Goal: Information Seeking & Learning: Learn about a topic

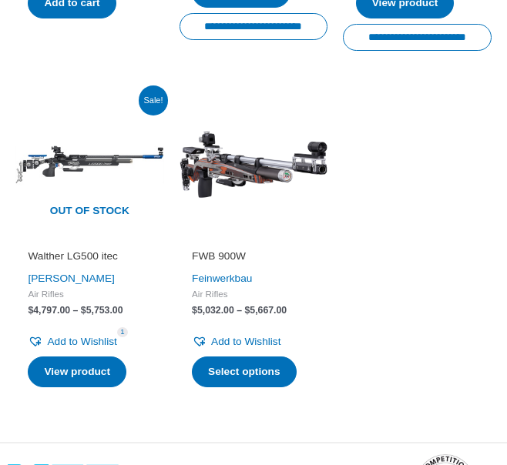
scroll to position [3318, 0]
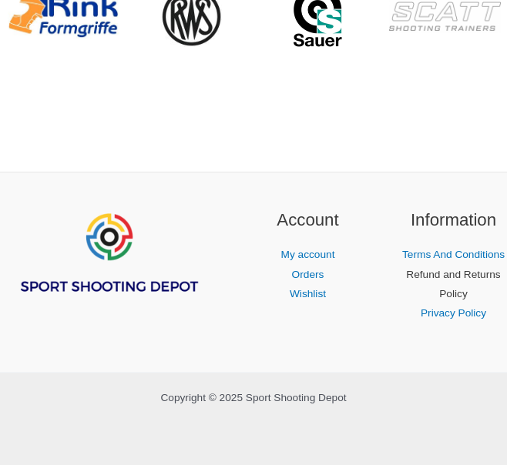
click at [459, 300] on link "Refund and Returns Policy" at bounding box center [453, 284] width 94 height 31
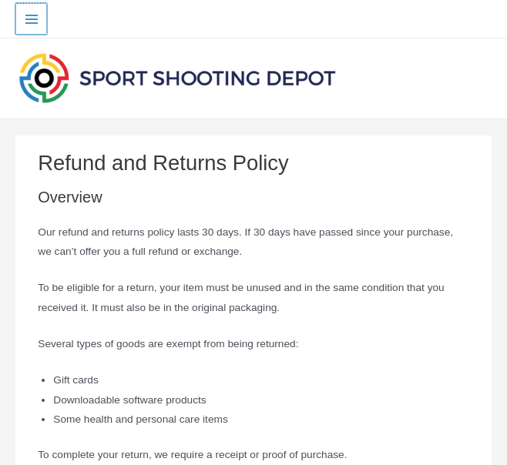
click at [31, 20] on icon "Main menu toggle" at bounding box center [31, 19] width 15 height 15
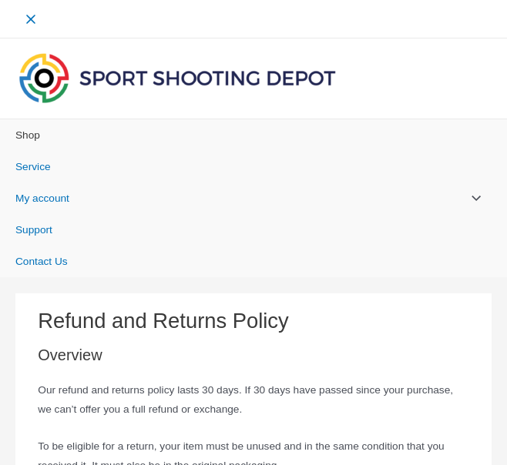
click at [29, 137] on span "Shop" at bounding box center [27, 135] width 25 height 12
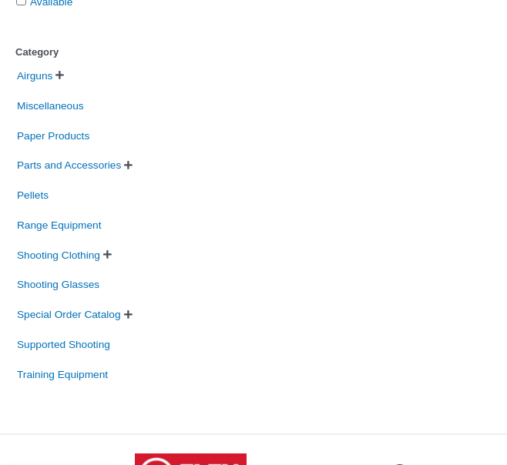
scroll to position [2373, 0]
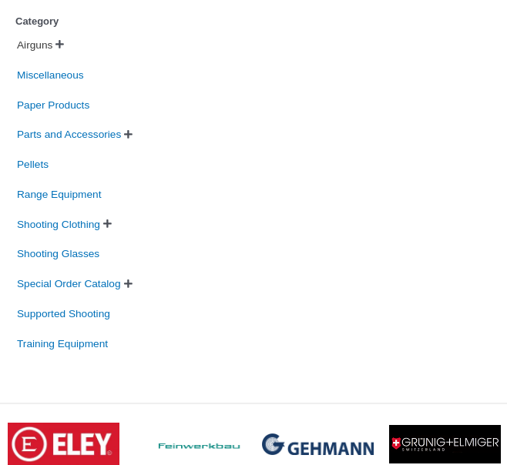
click at [36, 55] on span "Airguns" at bounding box center [34, 45] width 39 height 24
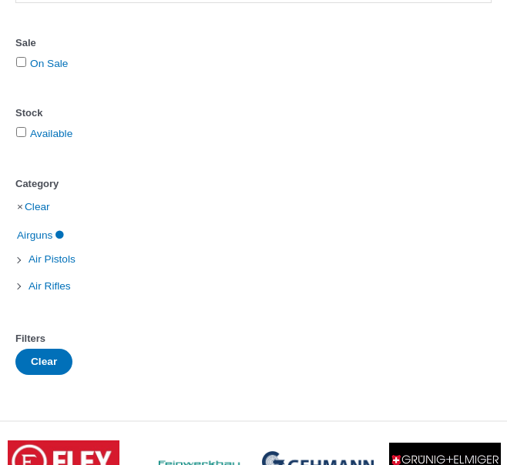
scroll to position [2486, 0]
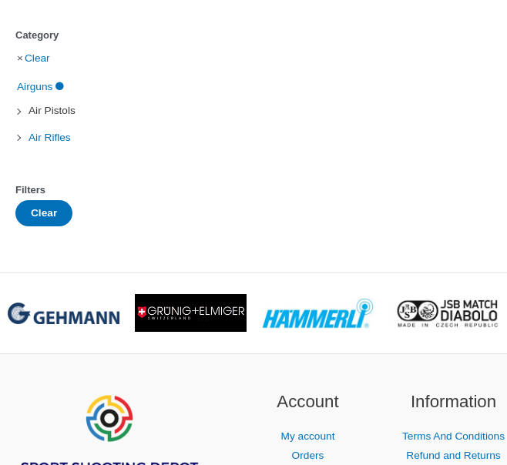
click at [54, 111] on span "Air Pistols" at bounding box center [52, 111] width 50 height 24
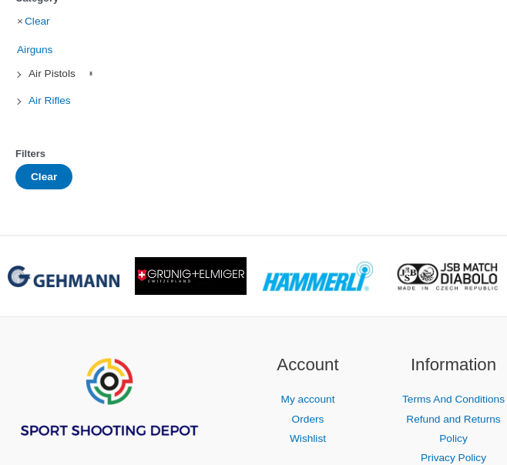
scroll to position [2450, 0]
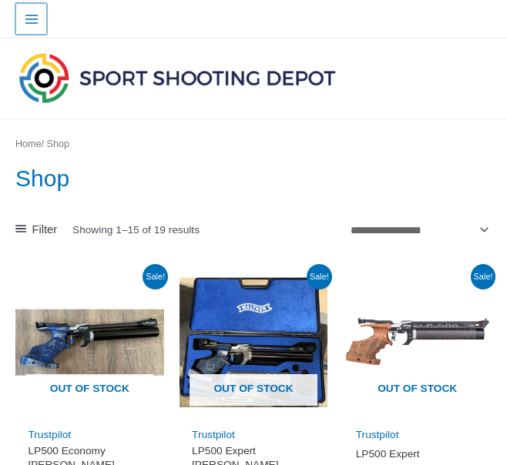
click at [30, 18] on icon "Main menu toggle" at bounding box center [31, 19] width 15 height 15
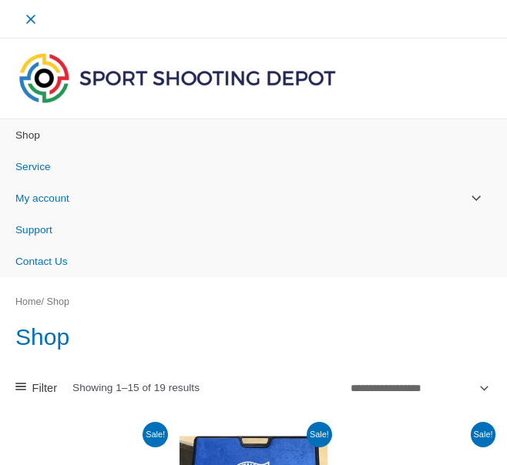
click at [32, 136] on span "Shop" at bounding box center [27, 135] width 25 height 12
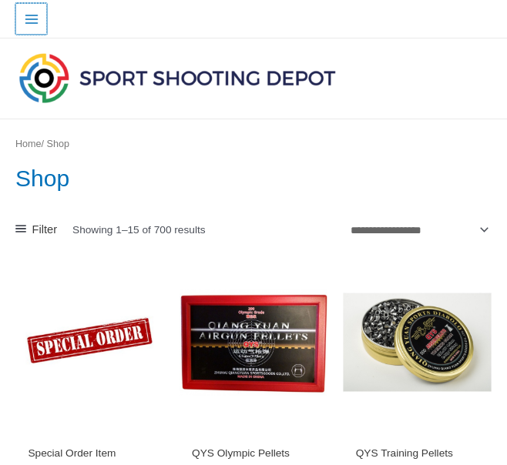
click at [32, 22] on icon "Main menu toggle" at bounding box center [31, 19] width 15 height 15
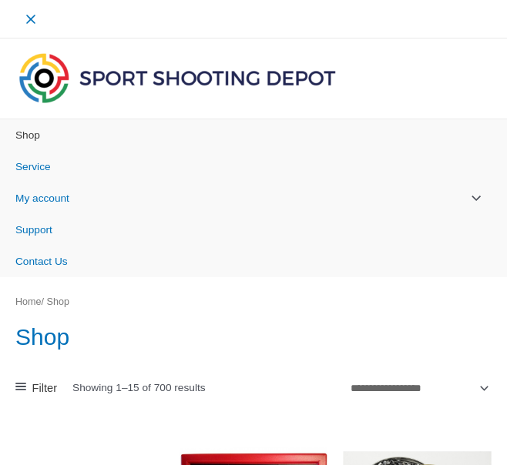
click at [25, 131] on span "Shop" at bounding box center [27, 135] width 25 height 12
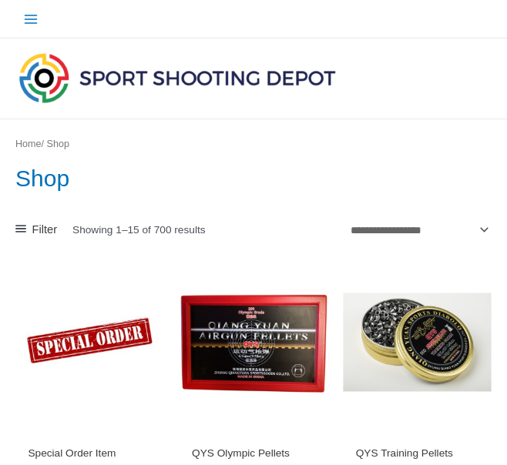
click at [21, 227] on icon at bounding box center [20, 228] width 11 height 11
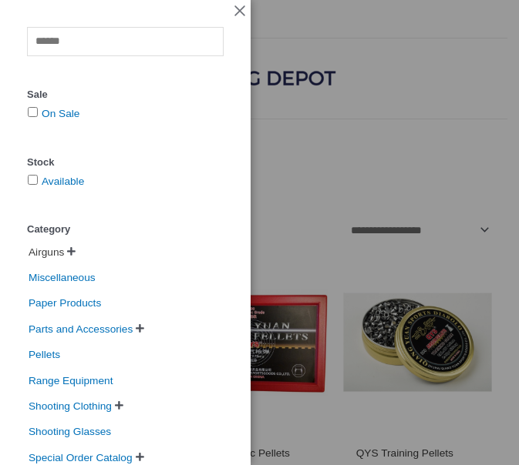
click at [51, 257] on span "Airguns" at bounding box center [46, 252] width 39 height 22
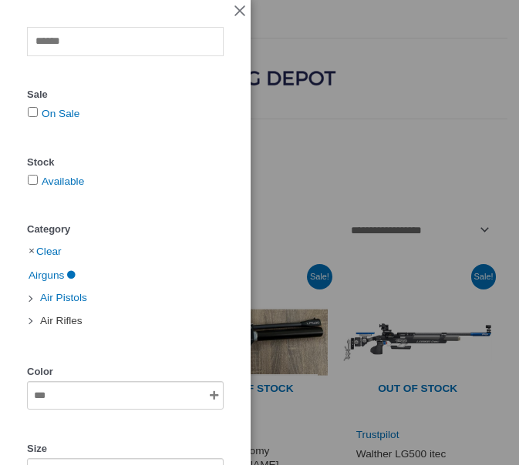
click at [65, 324] on span "Air Rifles" at bounding box center [61, 321] width 45 height 22
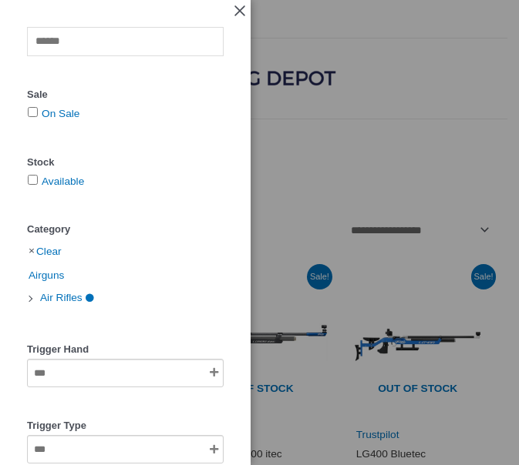
click at [233, 9] on span "Close Off-Canvas Sidebar" at bounding box center [240, 12] width 14 height 16
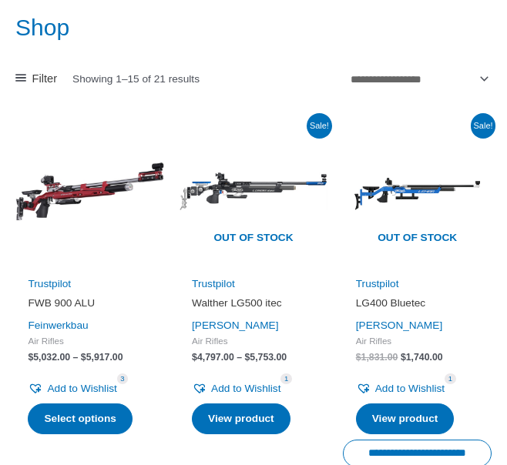
scroll to position [154, 0]
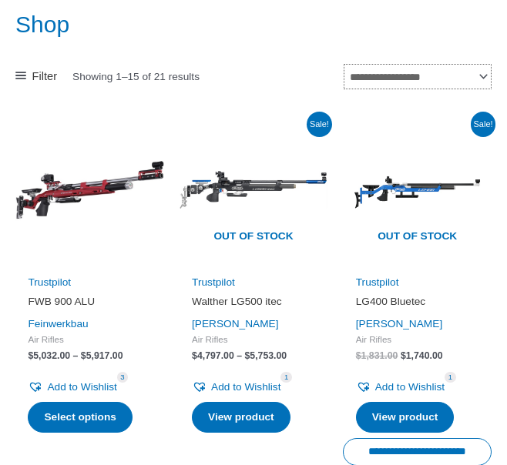
click at [484, 72] on select "**********" at bounding box center [418, 76] width 148 height 25
select select "*****"
click at [344, 64] on select "**********" at bounding box center [418, 76] width 148 height 25
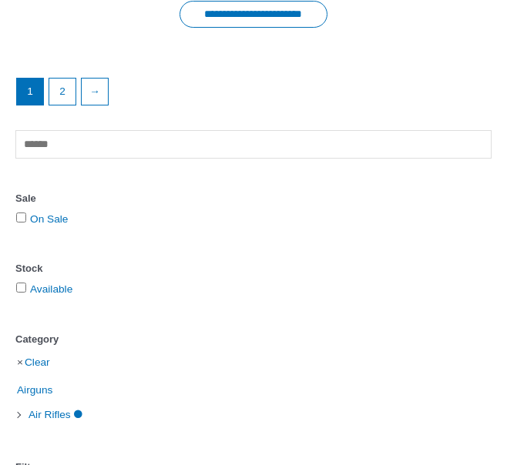
scroll to position [2158, 0]
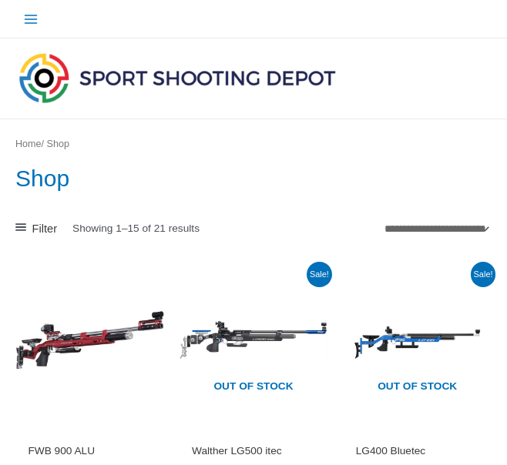
select select "*****"
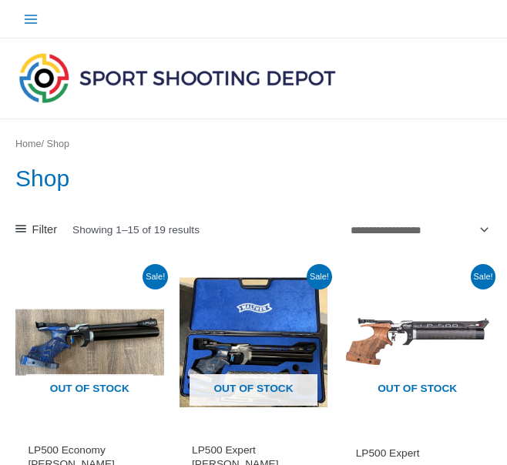
scroll to position [2450, 0]
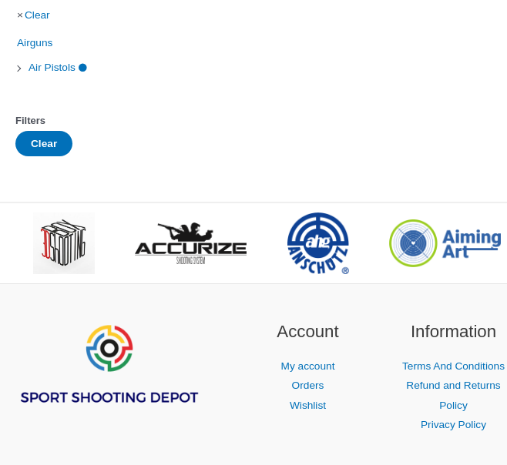
scroll to position [2337, 0]
